Goal: Information Seeking & Learning: Learn about a topic

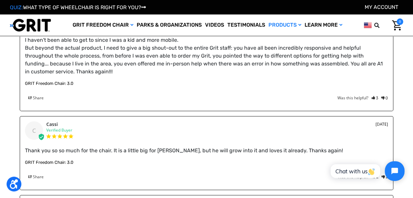
scroll to position [1084, 0]
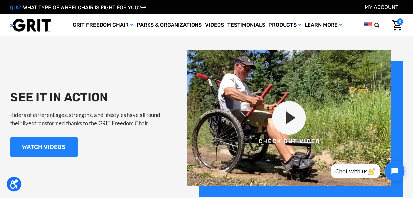
scroll to position [591, 0]
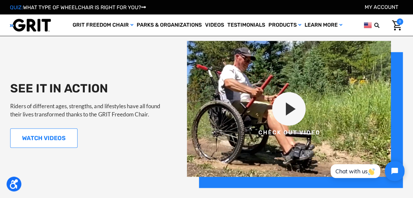
click at [58, 134] on link "WATCH VIDEOS" at bounding box center [43, 137] width 67 height 19
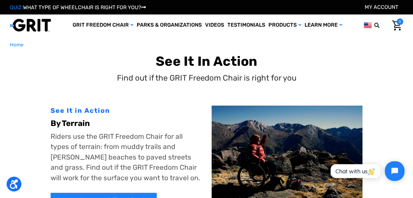
click at [169, 161] on p "Riders use the GRIT Freedom Chair for all types of terrain: from muddy trails a…" at bounding box center [126, 157] width 151 height 52
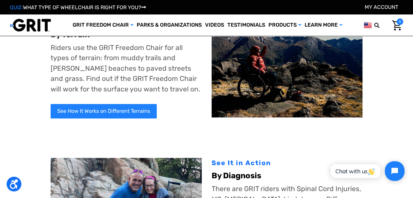
scroll to position [66, 0]
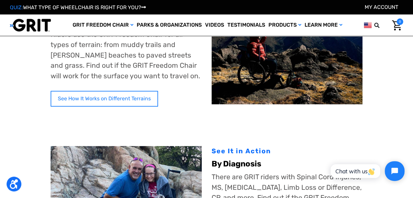
click at [133, 96] on link "See How It Works on Different Terrains" at bounding box center [104, 99] width 107 height 16
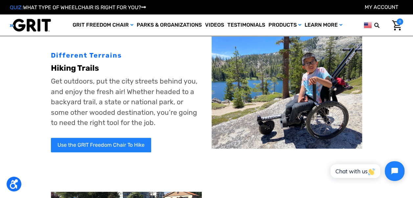
scroll to position [33, 0]
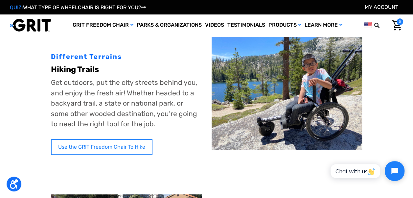
drag, startPoint x: 139, startPoint y: 143, endPoint x: 137, endPoint y: 150, distance: 7.6
click at [137, 150] on div "Different Terrains Hiking Trails Get outdoors, put the city streets behind you,…" at bounding box center [126, 99] width 151 height 124
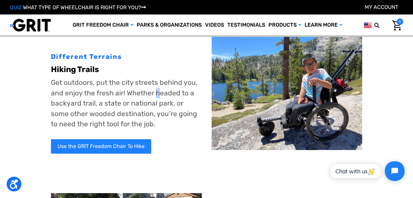
drag, startPoint x: 137, startPoint y: 150, endPoint x: 156, endPoint y: 94, distance: 59.1
click at [156, 94] on p "Get outdoors, put the city streets behind you, and enjoy the fresh air! Whether…" at bounding box center [126, 103] width 151 height 52
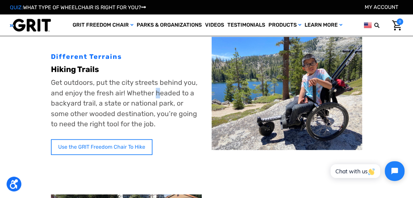
click at [118, 145] on link "Use the GRIT Freedom Chair To Hike" at bounding box center [101, 147] width 101 height 16
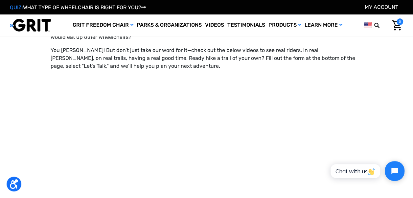
scroll to position [460, 0]
